Goal: Transaction & Acquisition: Purchase product/service

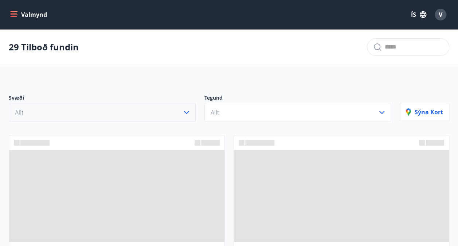
click at [162, 112] on button "Allt" at bounding box center [102, 112] width 187 height 19
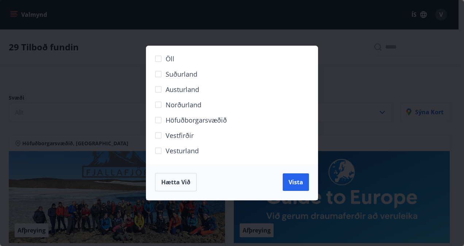
click at [130, 101] on div "Öll Suðurland [GEOGRAPHIC_DATA] Norðurland Höfuðborgarsvæðið [GEOGRAPHIC_DATA] …" at bounding box center [232, 123] width 464 height 246
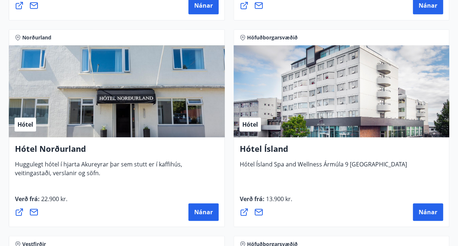
scroll to position [1555, 0]
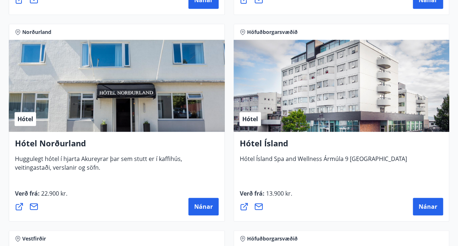
click at [60, 146] on h4 "Hótel Norðurland" at bounding box center [117, 145] width 204 height 17
click at [49, 128] on div "Hótel" at bounding box center [117, 86] width 216 height 92
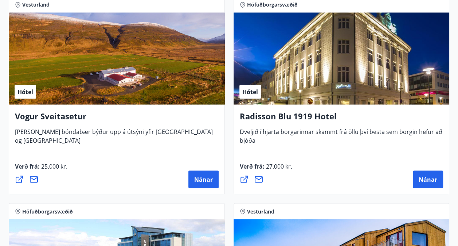
scroll to position [1996, 0]
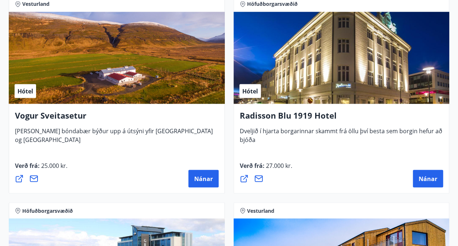
click at [155, 101] on div "Hótel" at bounding box center [117, 58] width 216 height 92
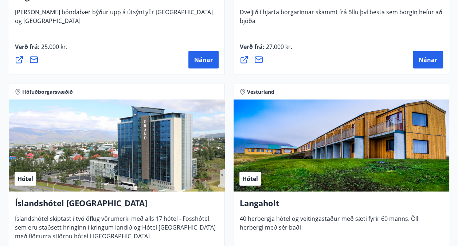
scroll to position [2114, 0]
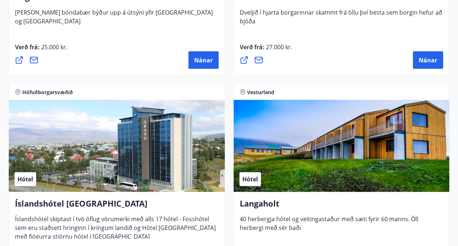
click at [254, 188] on div "Hótel" at bounding box center [342, 146] width 216 height 92
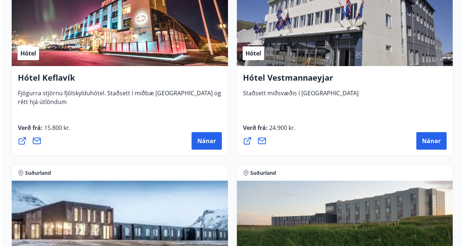
scroll to position [2781, 0]
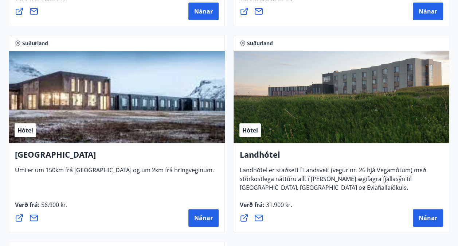
click at [30, 138] on div "Hótel" at bounding box center [117, 97] width 216 height 92
click at [203, 211] on button "Nánar" at bounding box center [203, 217] width 30 height 17
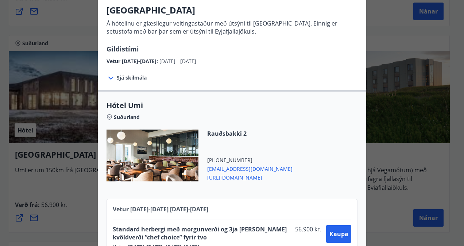
scroll to position [85, 0]
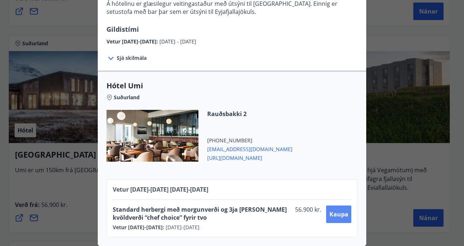
click at [335, 214] on button "Kaupa" at bounding box center [338, 213] width 25 height 17
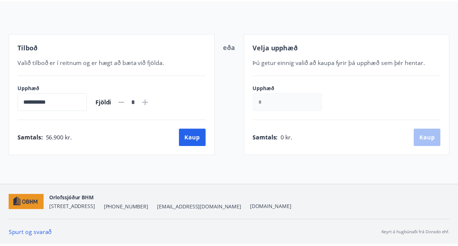
scroll to position [72, 0]
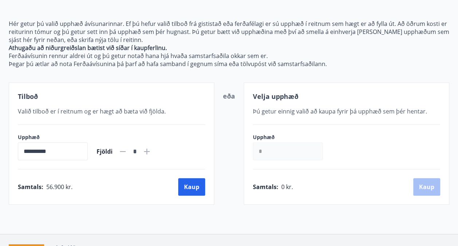
click at [151, 152] on icon at bounding box center [146, 151] width 9 height 9
type input "*"
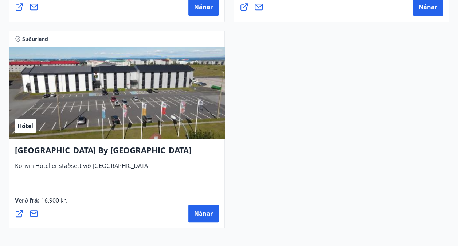
scroll to position [2991, 0]
